Goal: Navigation & Orientation: Find specific page/section

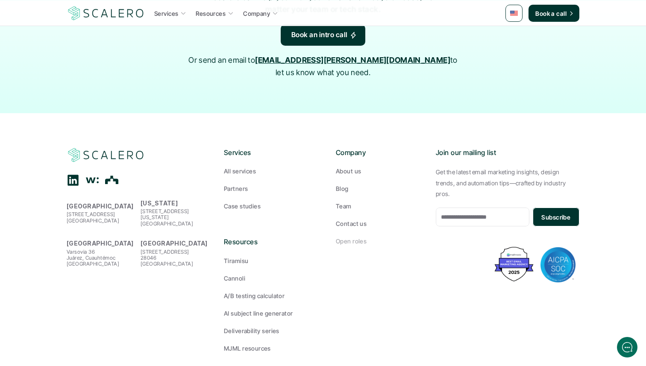
scroll to position [1399, 0]
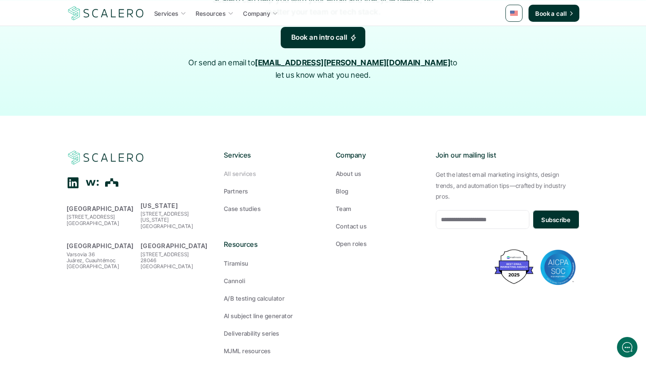
click at [240, 169] on p "All services" at bounding box center [240, 173] width 32 height 9
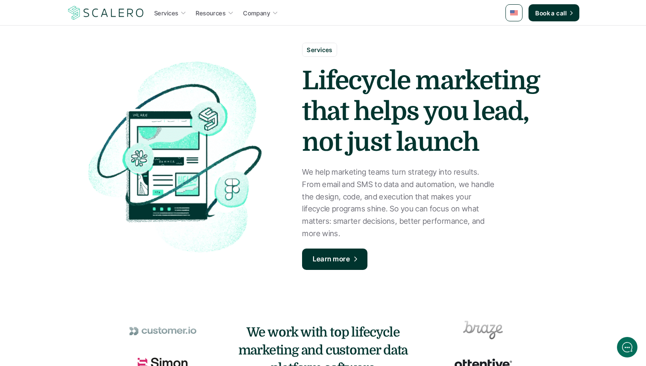
click at [116, 10] on img at bounding box center [106, 13] width 79 height 16
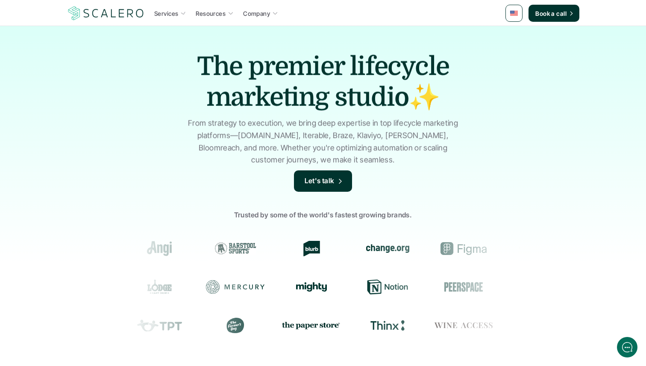
click at [552, 168] on div "The premier lifecycle marketing studio✨ From strategy to execution, we bring de…" at bounding box center [323, 205] width 646 height 359
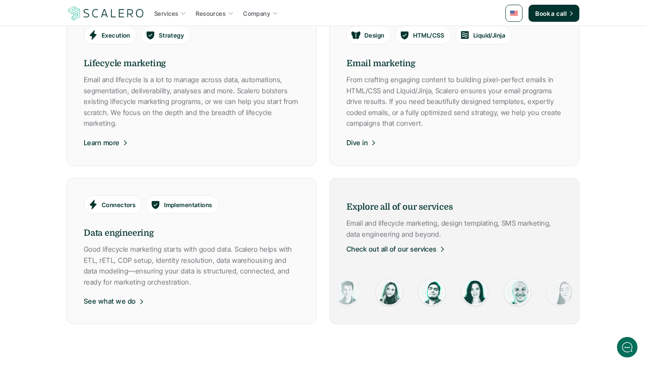
scroll to position [508, 0]
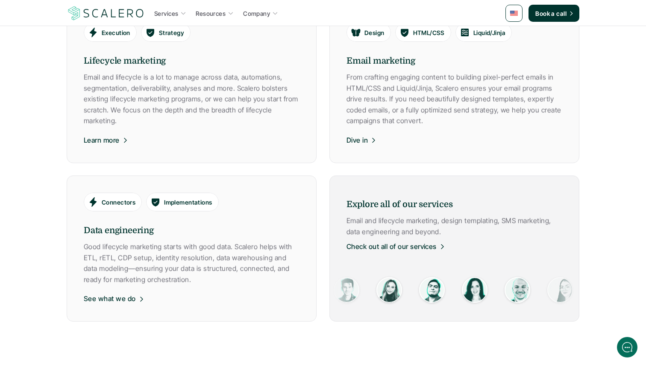
click at [398, 248] on p "Check out all of our services" at bounding box center [392, 247] width 90 height 11
